Goal: Find specific page/section: Find specific page/section

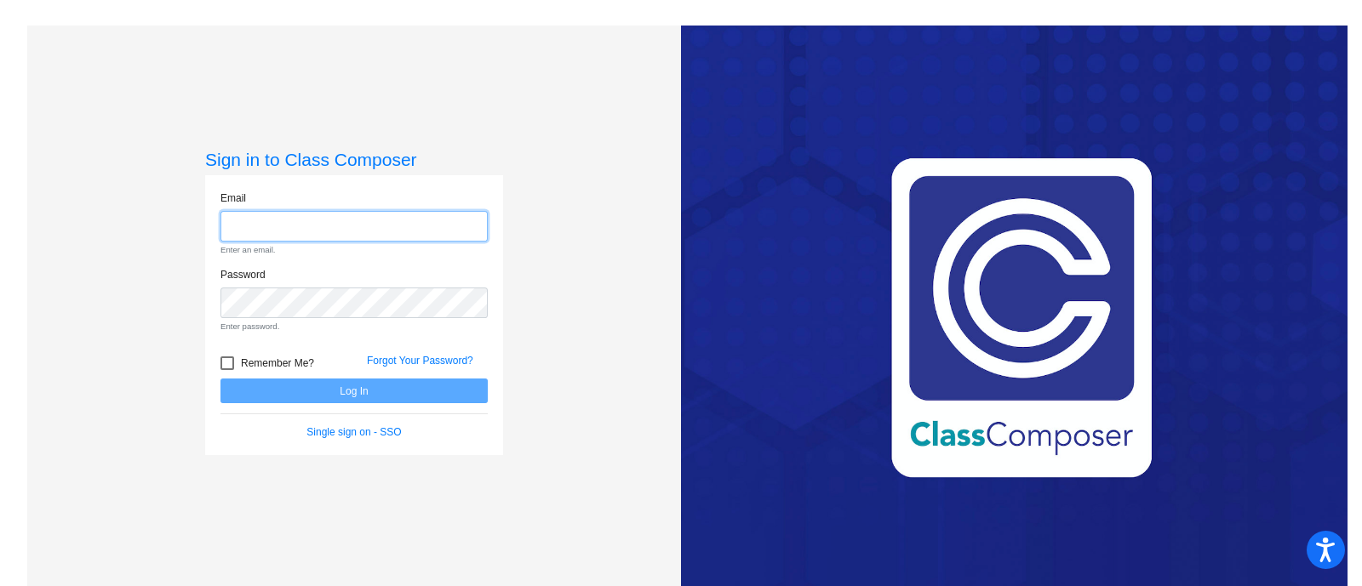
type input "[EMAIL_ADDRESS][PERSON_NAME][DOMAIN_NAME]"
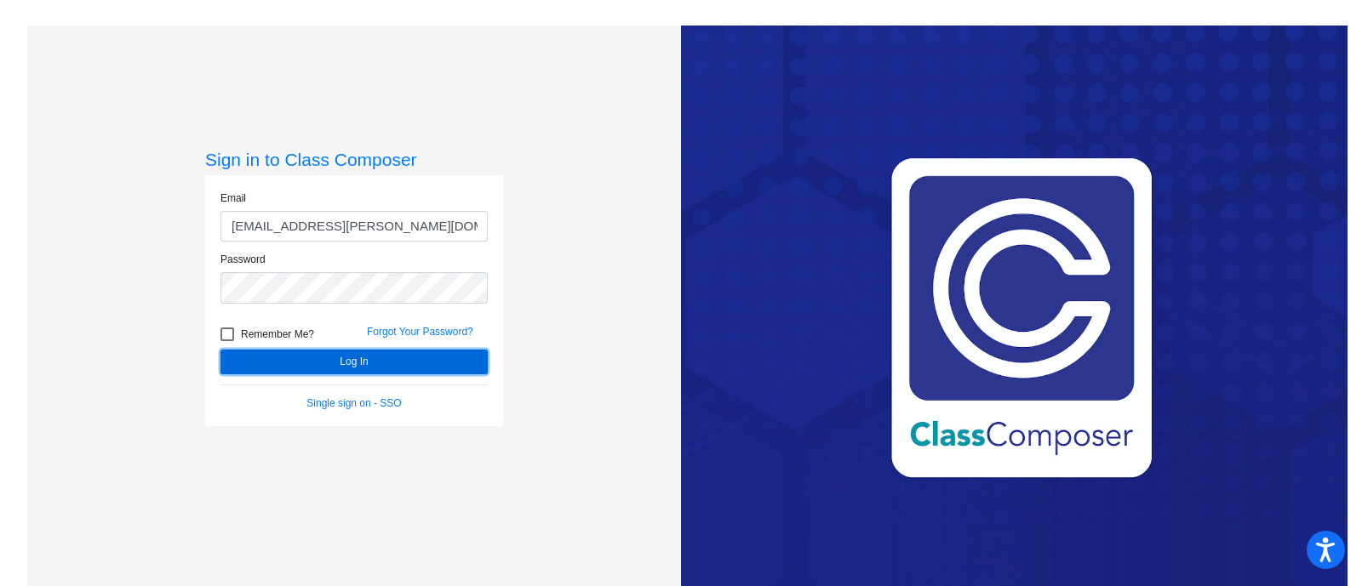
click at [323, 388] on form "Email [EMAIL_ADDRESS][PERSON_NAME][DOMAIN_NAME] Password Remember Me? Forgot Yo…" at bounding box center [353, 301] width 267 height 220
click at [340, 353] on button "Log In" at bounding box center [353, 362] width 267 height 25
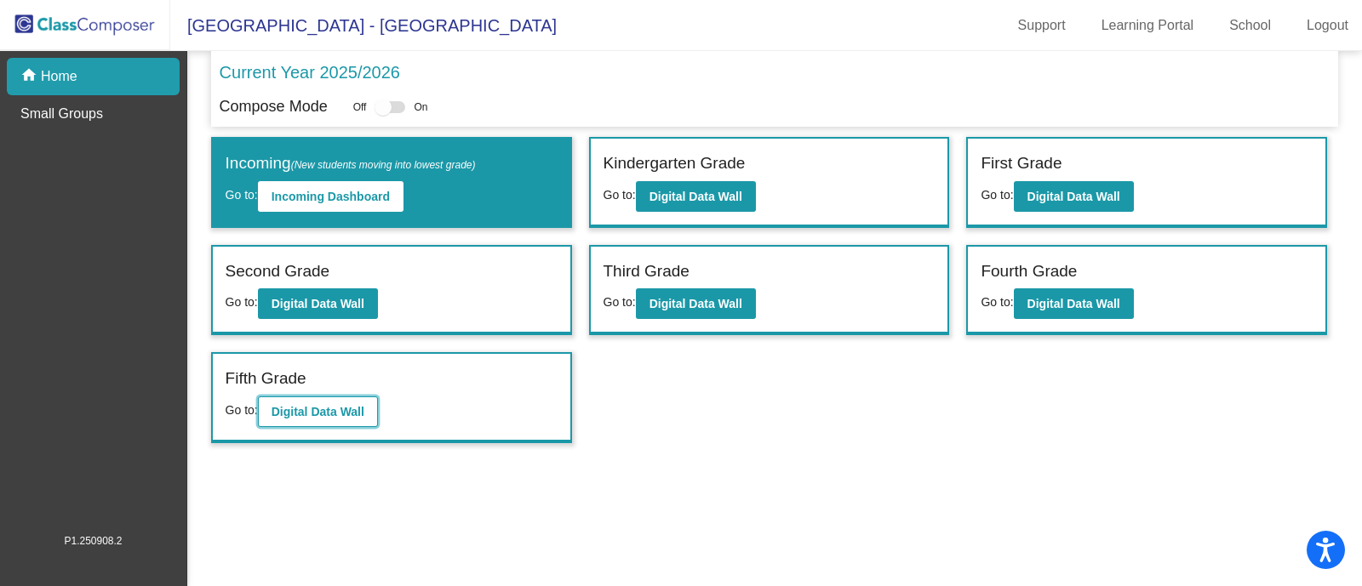
click at [281, 397] on button "Digital Data Wall" at bounding box center [318, 412] width 120 height 31
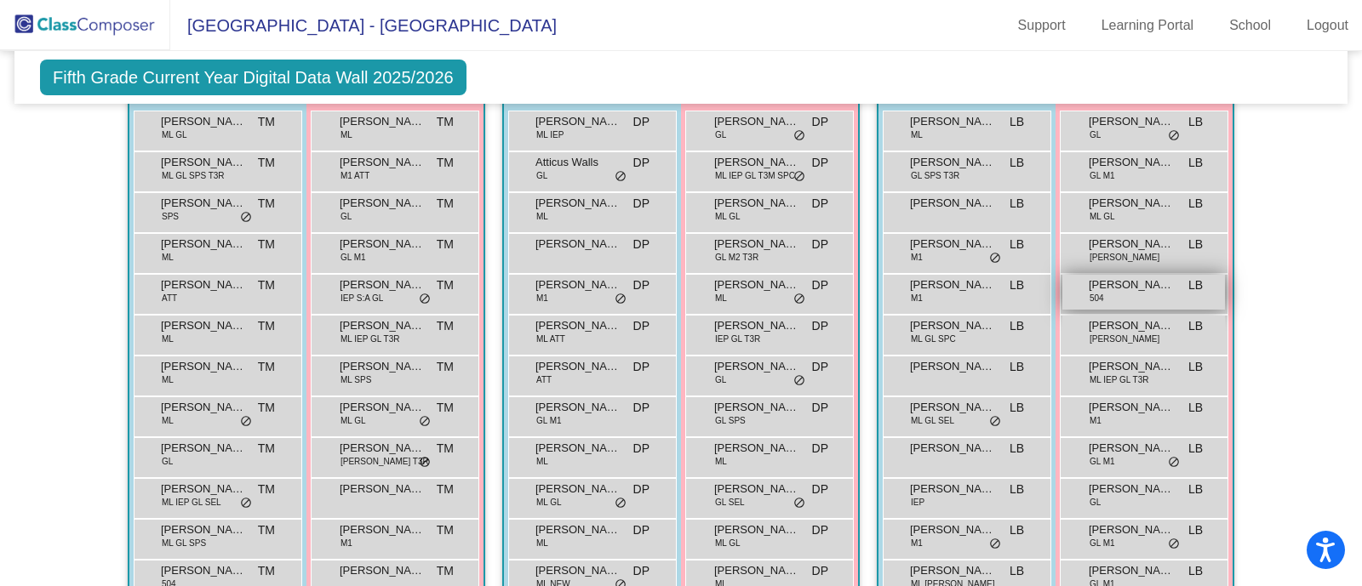
scroll to position [432, 0]
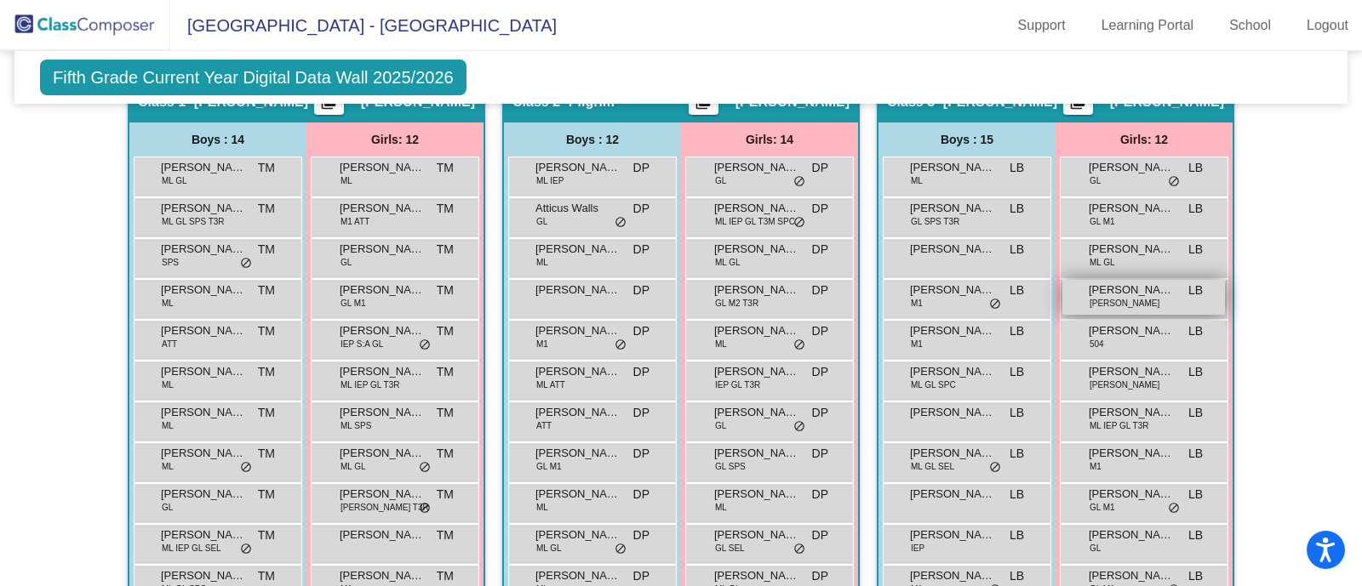
click at [1115, 291] on span "[PERSON_NAME]" at bounding box center [1131, 290] width 85 height 17
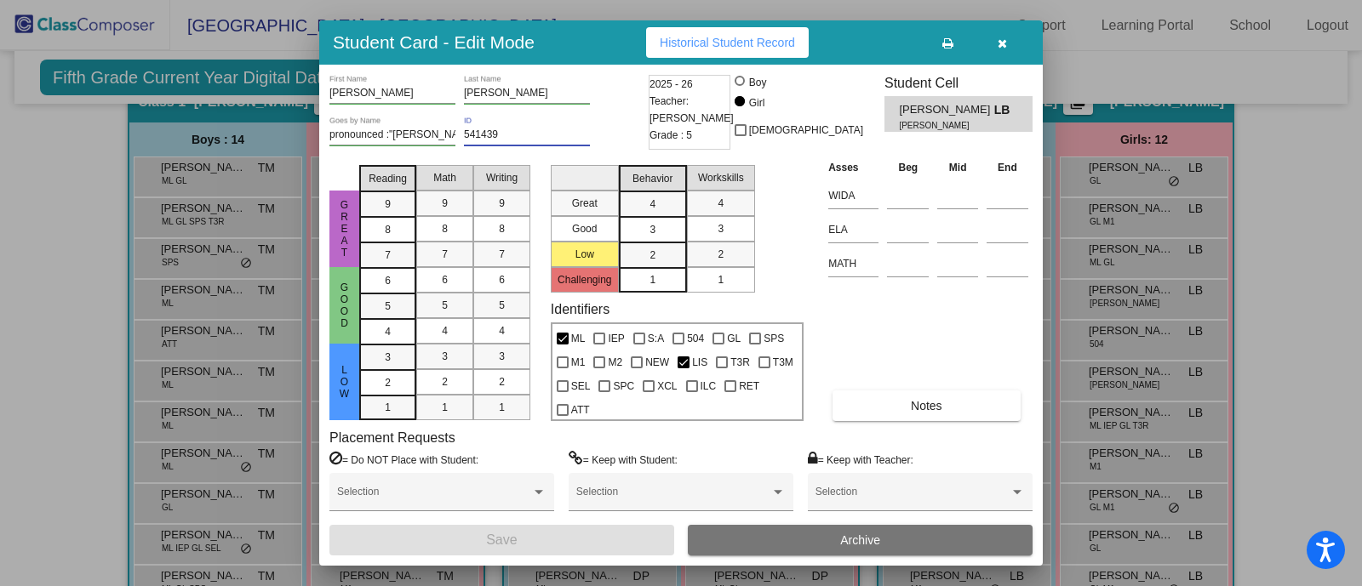
drag, startPoint x: 504, startPoint y: 134, endPoint x: 460, endPoint y: 125, distance: 45.1
click at [460, 125] on div "pronounced :"[PERSON_NAME]" Goes by Name 541439 ID" at bounding box center [486, 138] width 315 height 42
